Goal: Information Seeking & Learning: Learn about a topic

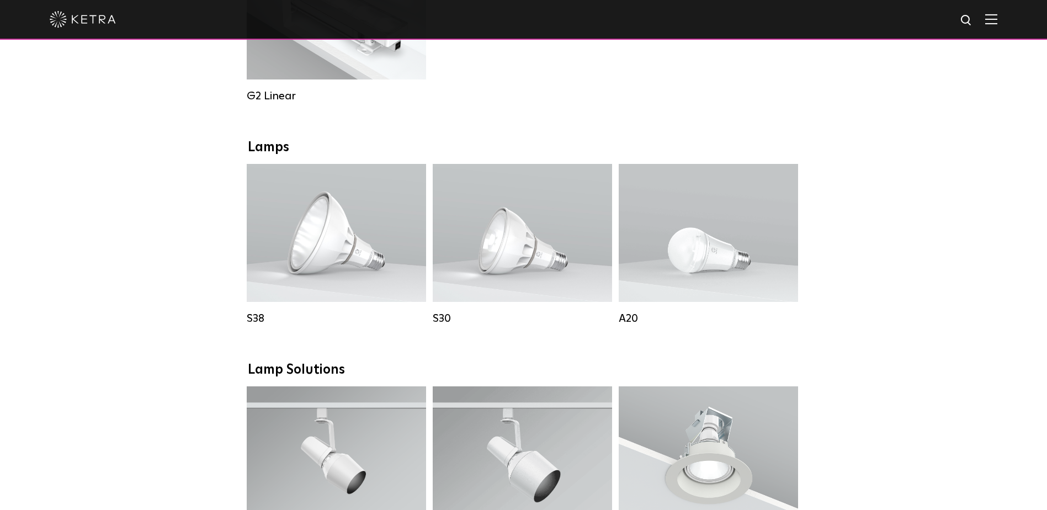
scroll to position [772, 0]
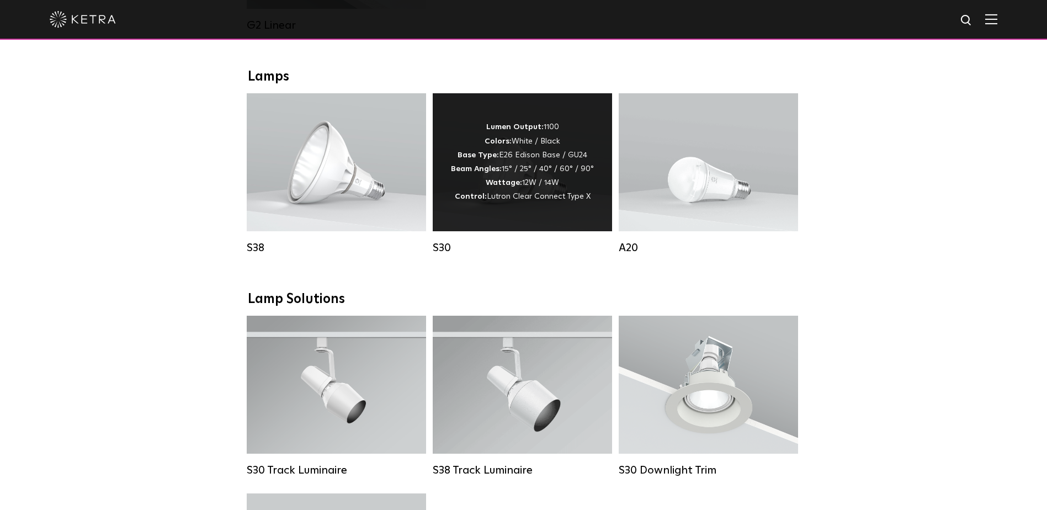
click at [476, 173] on strong "Beam Angles:" at bounding box center [476, 169] width 51 height 8
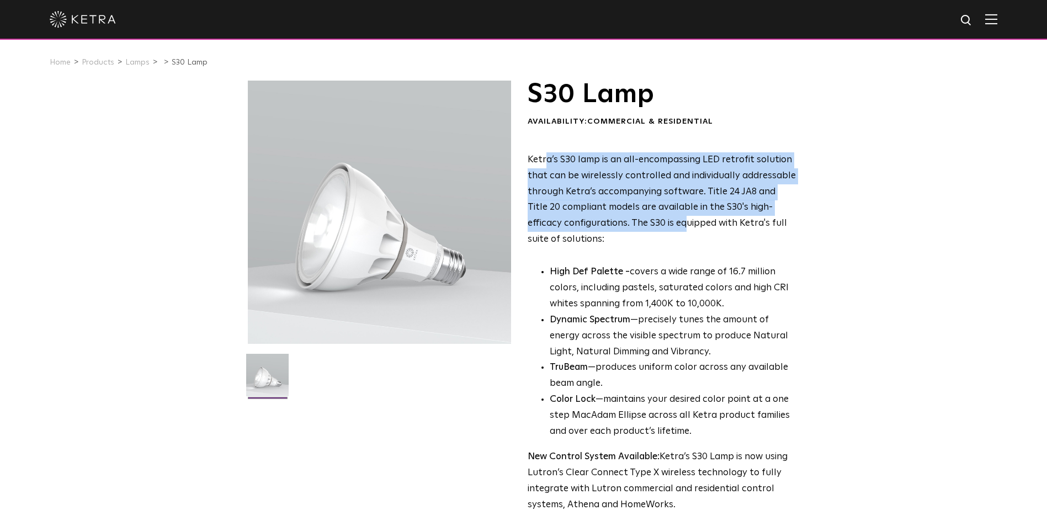
drag, startPoint x: 570, startPoint y: 161, endPoint x: 651, endPoint y: 236, distance: 110.1
click at [651, 236] on p "Ketra’s S30 lamp is an all-encompassing LED retrofit solution that can be wirel…" at bounding box center [661, 199] width 269 height 95
click at [633, 230] on span "Ketra’s S30 lamp is an all-encompassing LED retrofit solution that can be wirel…" at bounding box center [661, 199] width 268 height 89
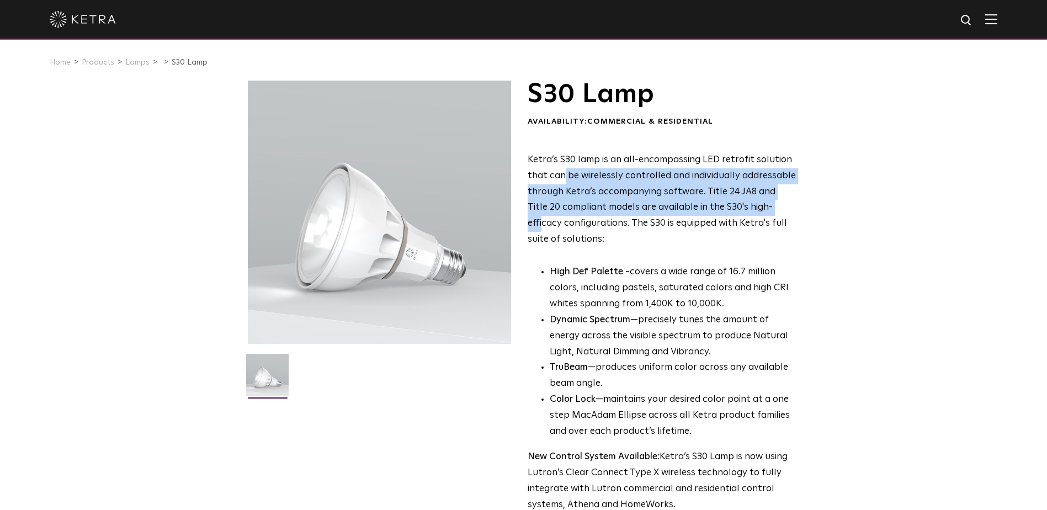
drag, startPoint x: 618, startPoint y: 175, endPoint x: 765, endPoint y: 211, distance: 150.4
click at [765, 211] on span "Ketra’s S30 lamp is an all-encompassing LED retrofit solution that can be wirel…" at bounding box center [661, 199] width 268 height 89
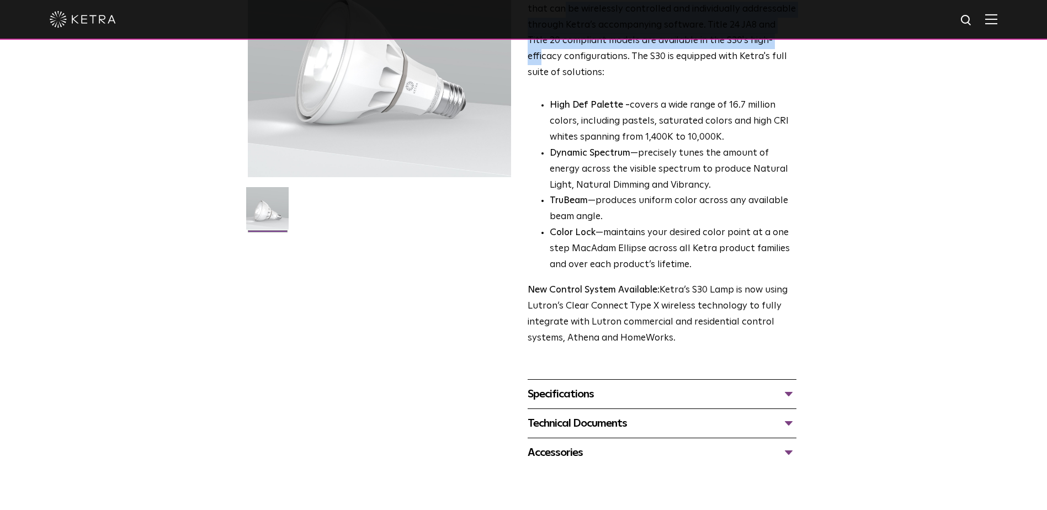
scroll to position [386, 0]
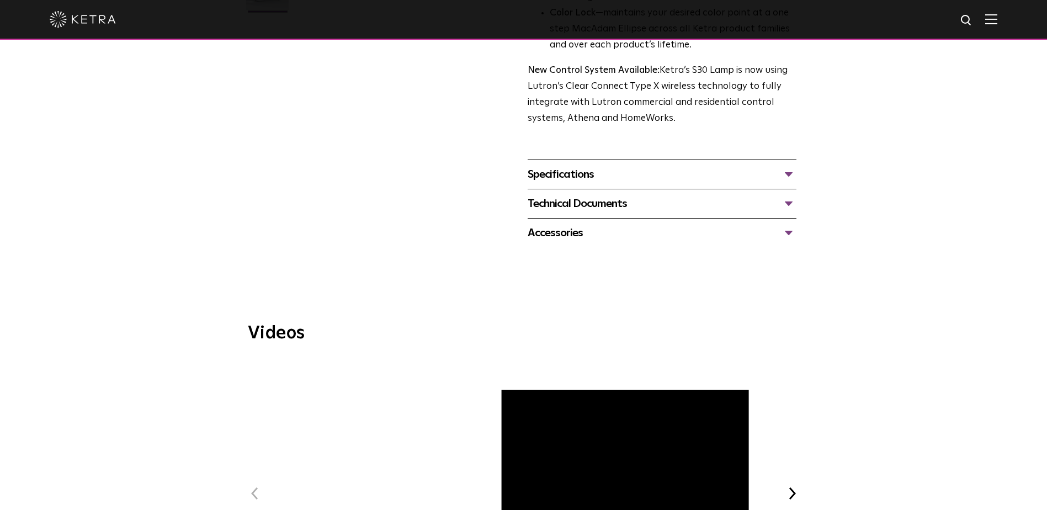
click at [596, 175] on div "Specifications" at bounding box center [661, 175] width 269 height 18
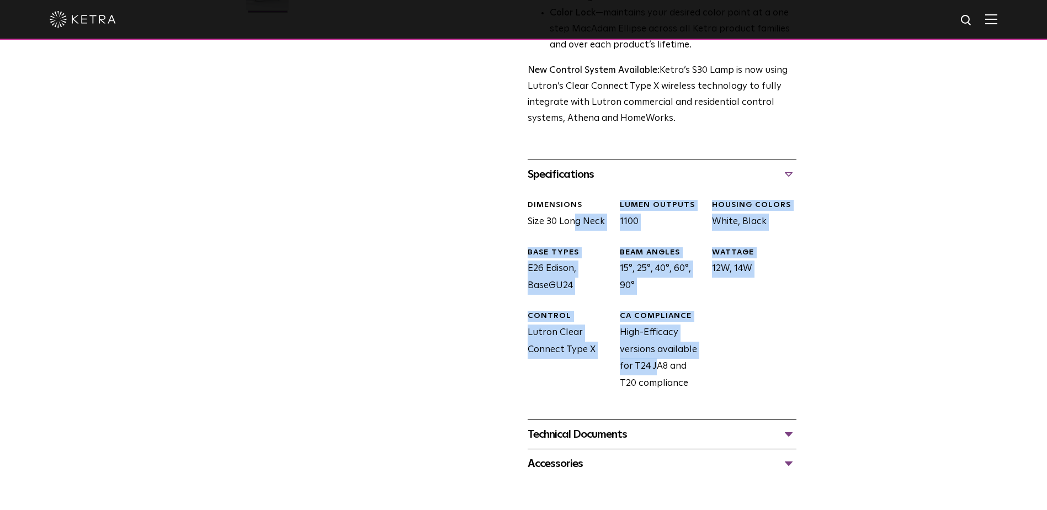
drag, startPoint x: 596, startPoint y: 224, endPoint x: 703, endPoint y: 349, distance: 164.3
click at [703, 348] on div "DIMENSIONS Size 30 Long Neck LUMEN OUTPUTS 1100 HOUSING COLORS White, Black BAS…" at bounding box center [657, 304] width 277 height 231
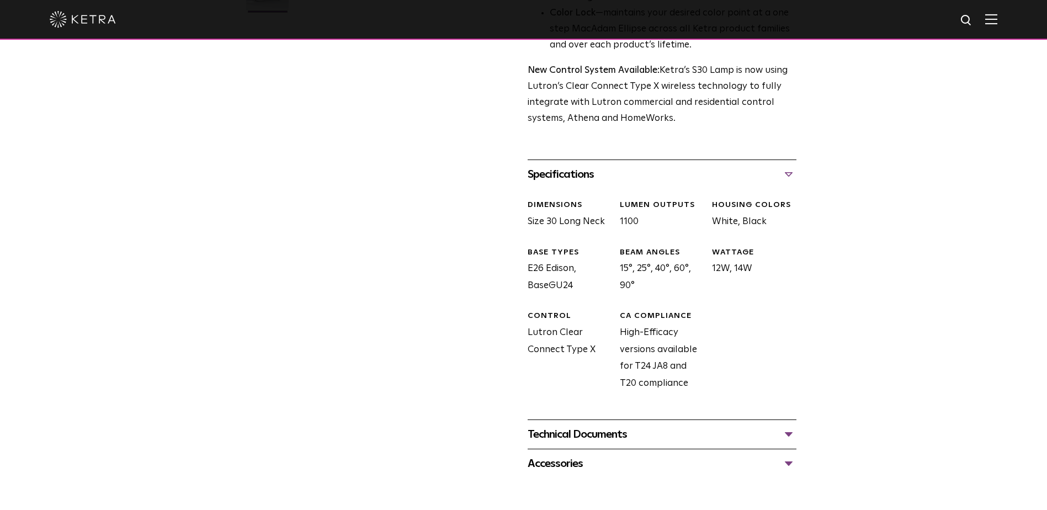
drag, startPoint x: 703, startPoint y: 349, endPoint x: 672, endPoint y: 381, distance: 45.3
click at [672, 381] on div "CA COMPLIANCE High-Efficacy versions available for T24 JA8 and T20 compliance" at bounding box center [657, 351] width 92 height 81
click at [612, 435] on div "Technical Documents" at bounding box center [661, 434] width 269 height 18
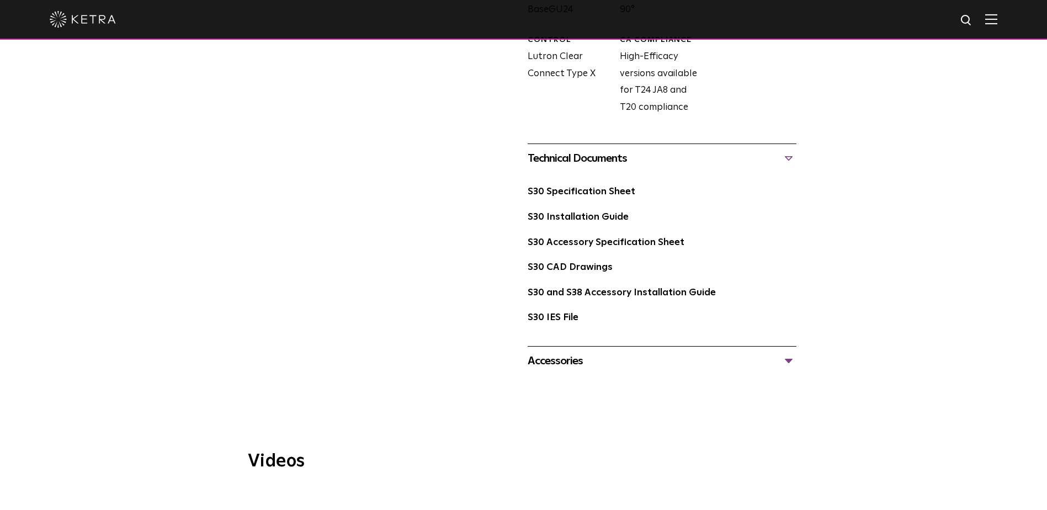
scroll to position [0, 0]
